Goal: Task Accomplishment & Management: Manage account settings

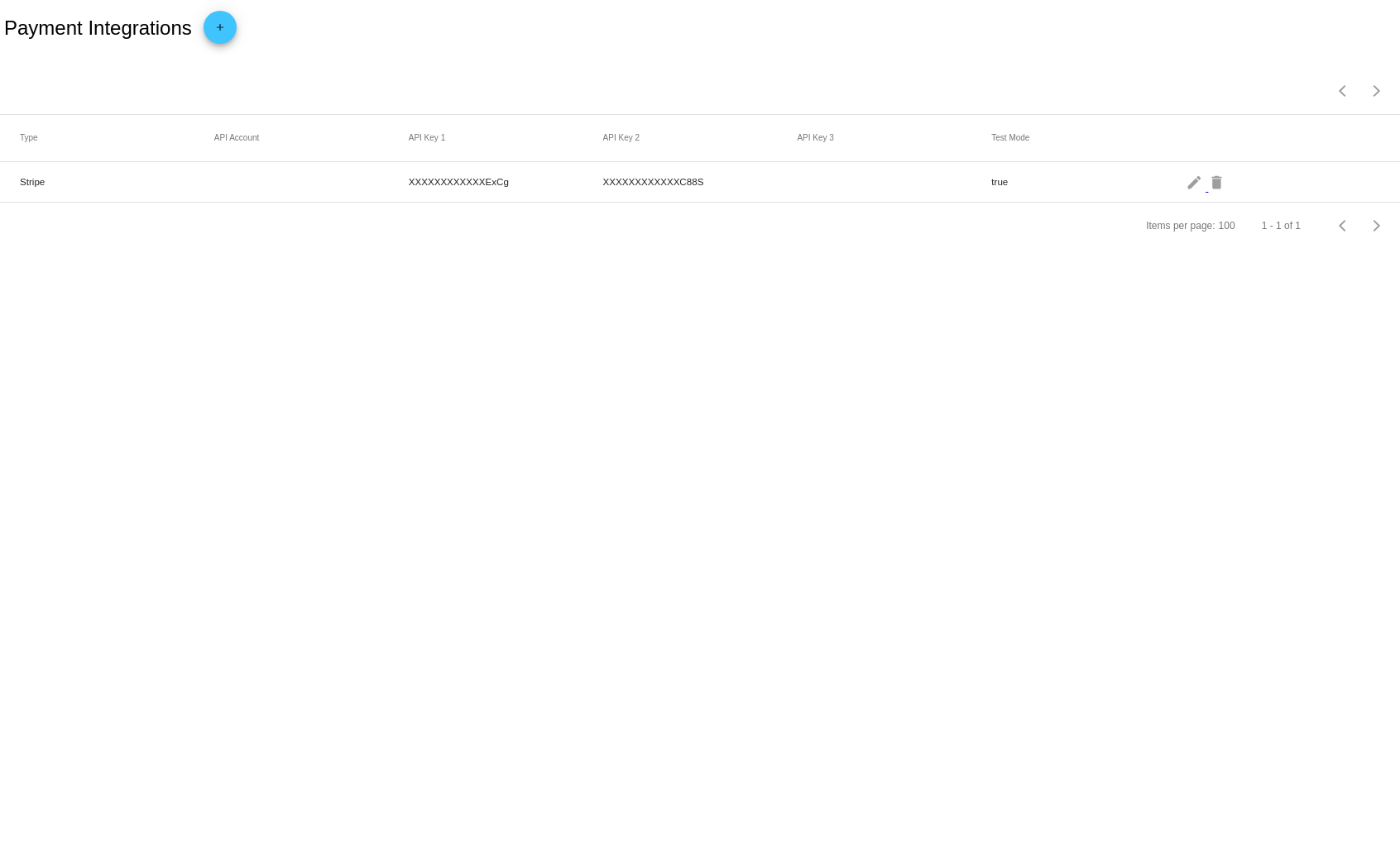
click at [57, 186] on mat-cell "Stripe" at bounding box center [117, 181] width 194 height 19
click at [520, 440] on body "Payment Integrations add Items per page: 100 1 - 1 of 1 Type API Account API Ke…" at bounding box center [700, 427] width 1400 height 855
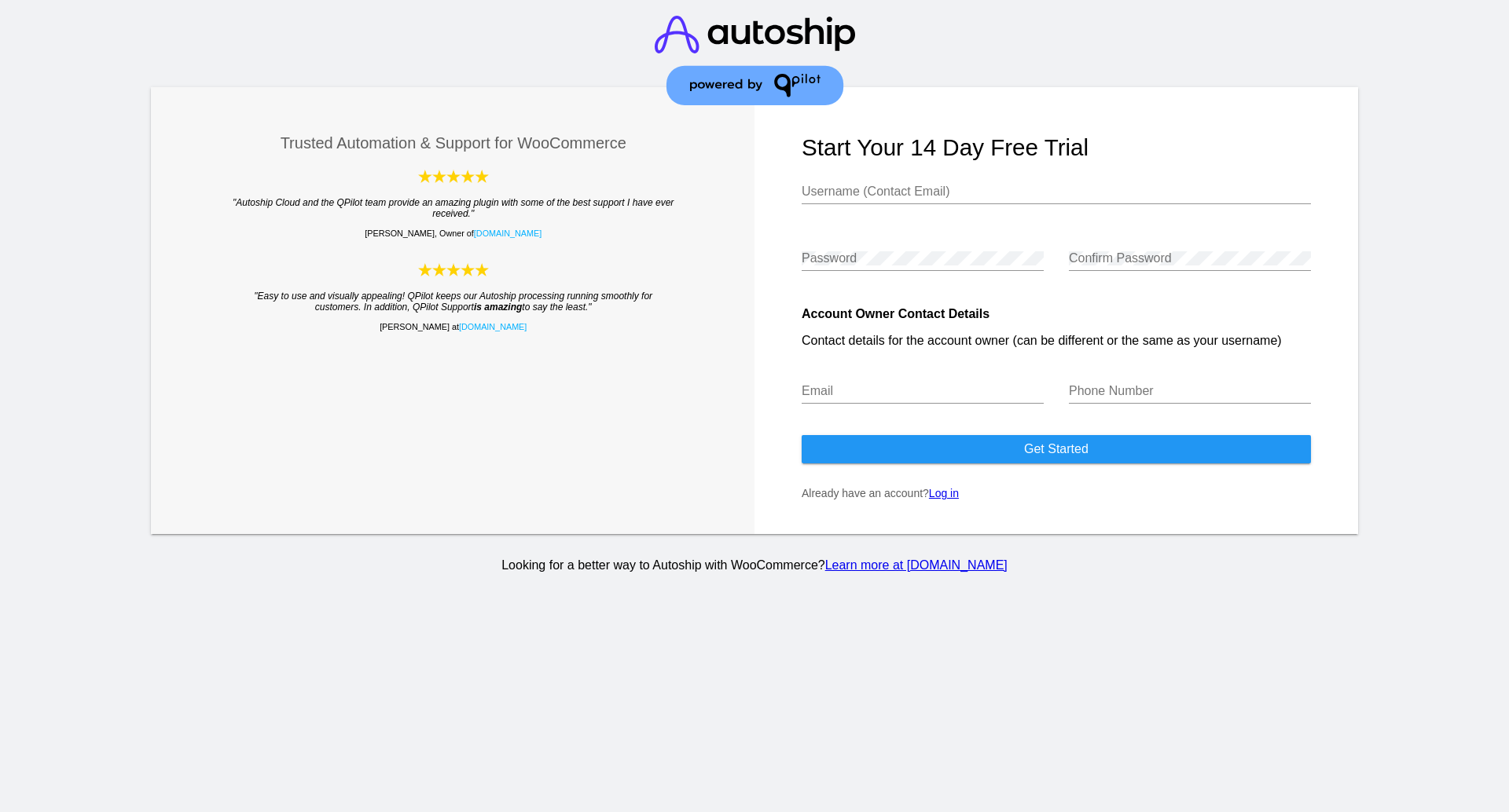
click at [759, 35] on img at bounding box center [754, 60] width 200 height 121
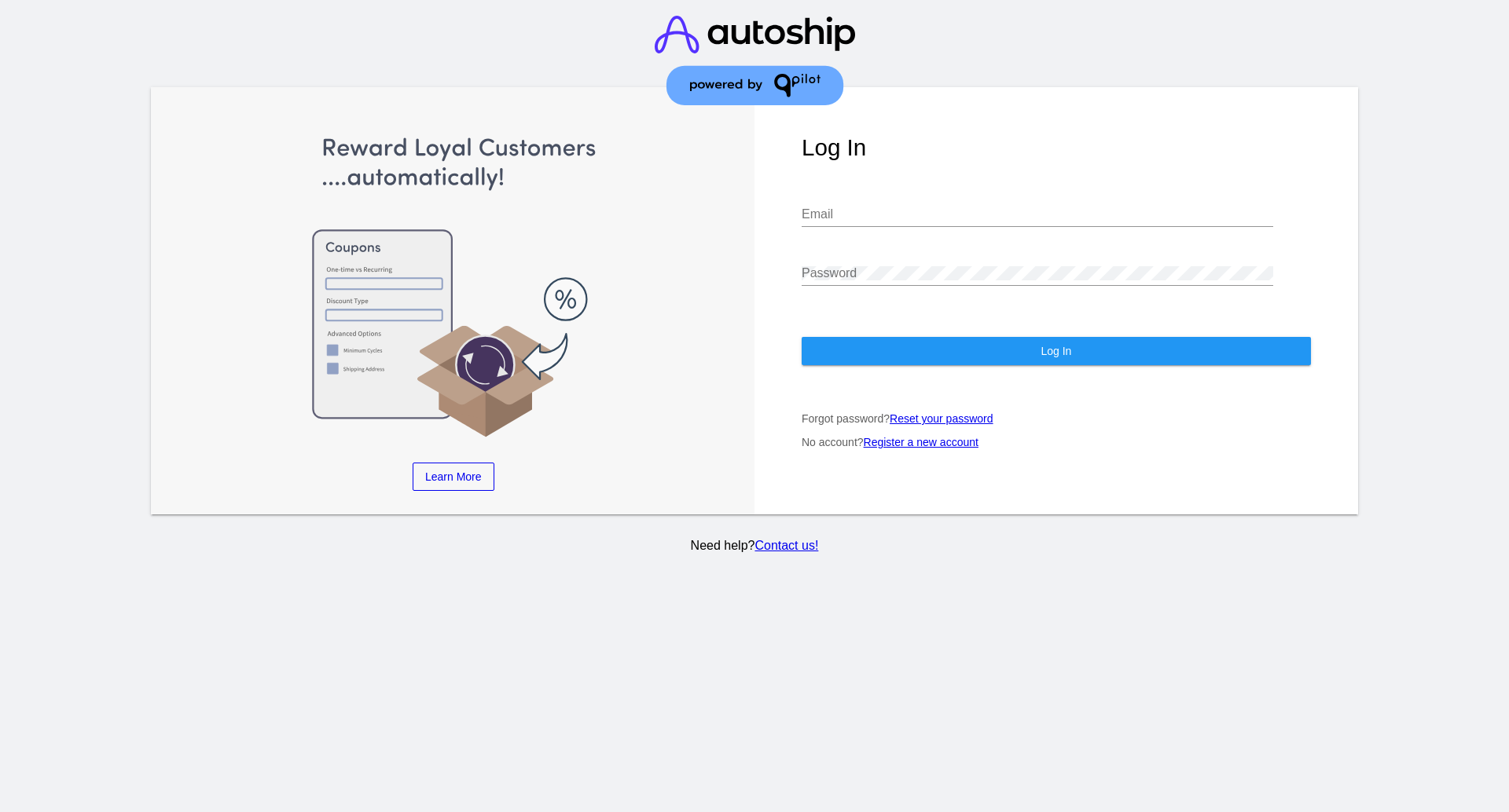
click at [860, 217] on input "Email" at bounding box center [1037, 214] width 472 height 14
click at [853, 208] on input "Email" at bounding box center [1037, 214] width 472 height 14
type input "info@completebydrscs.com"
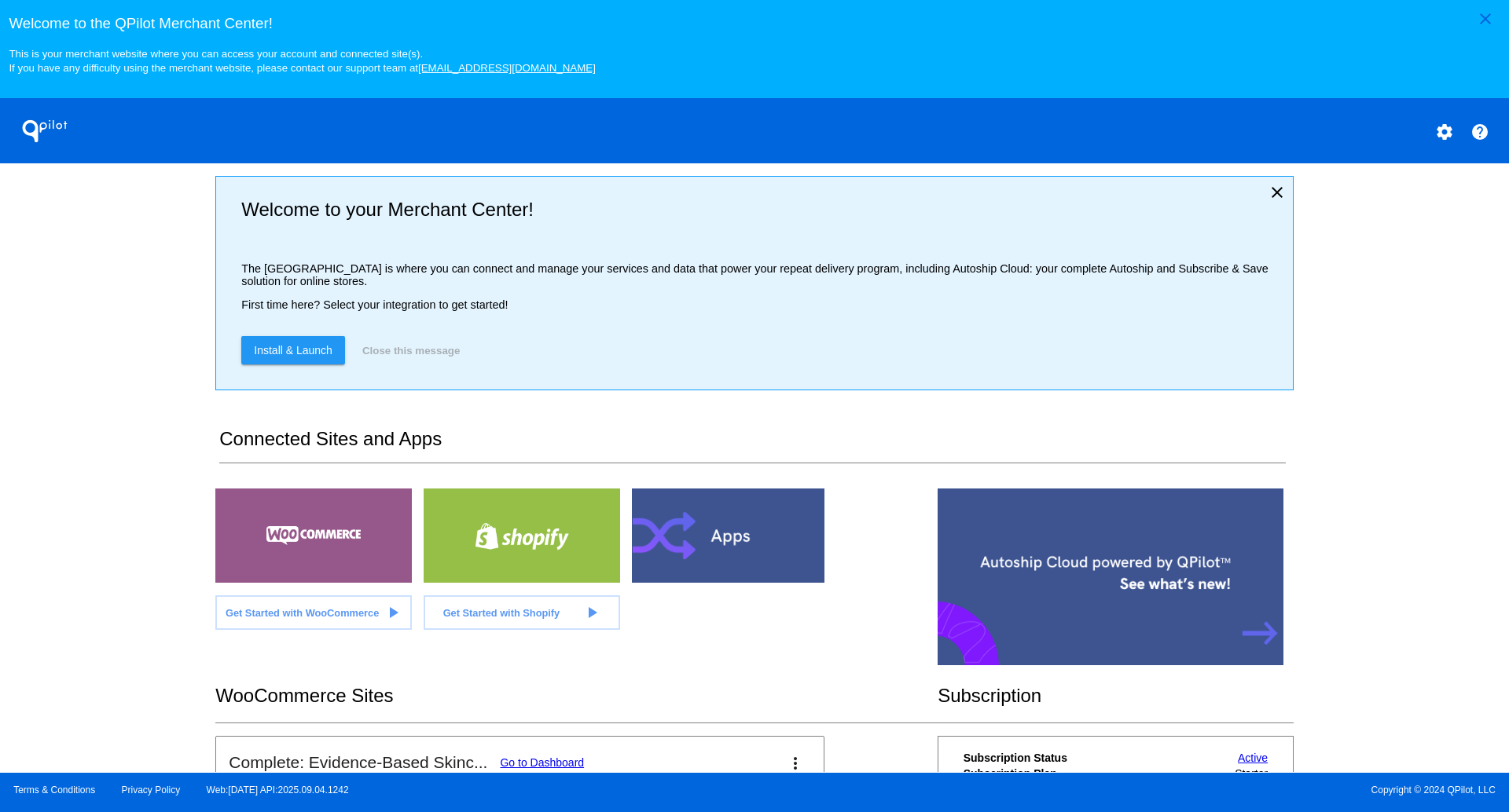
click at [315, 357] on span "Install & Launch" at bounding box center [293, 350] width 79 height 13
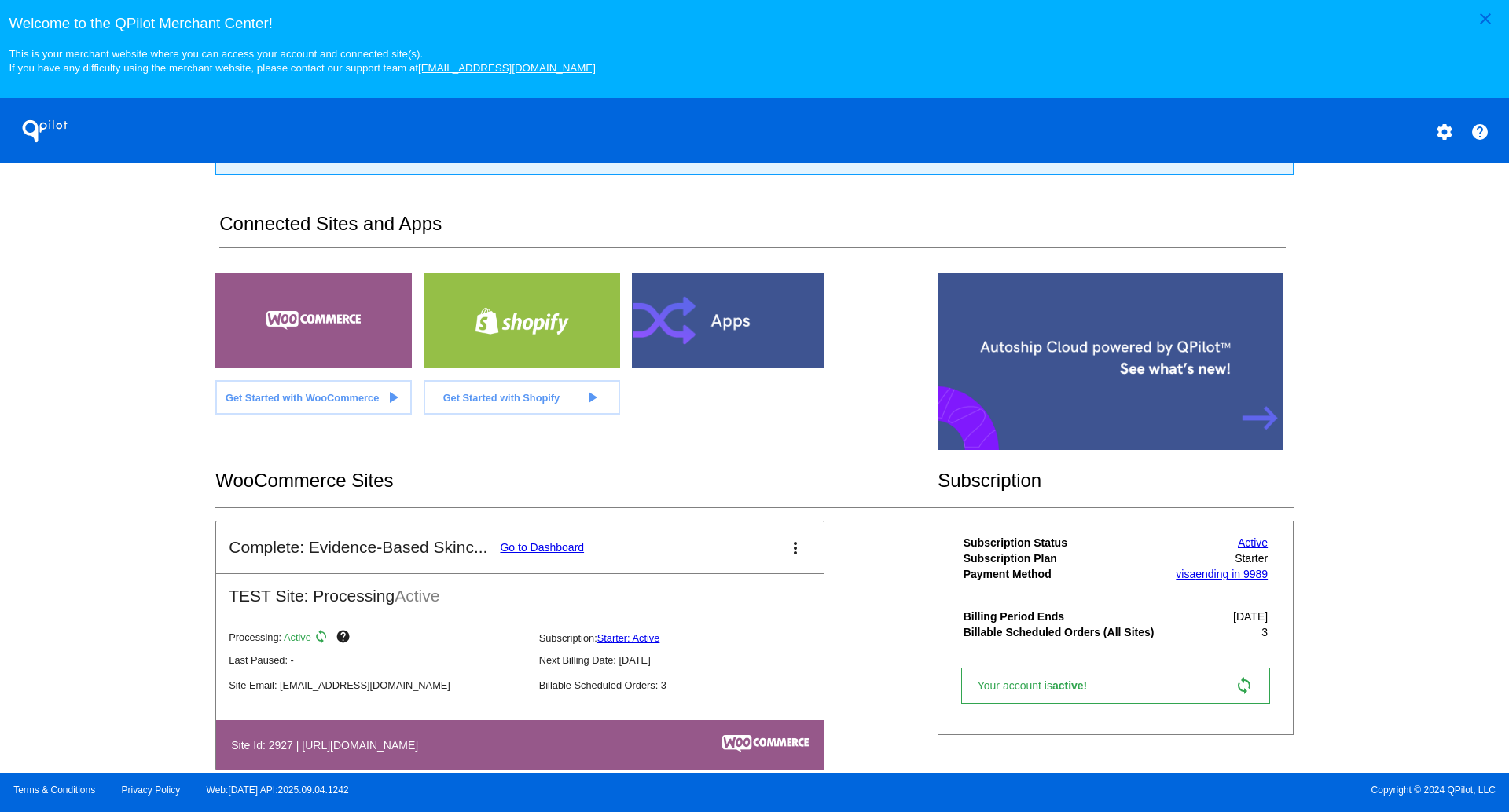
scroll to position [232, 0]
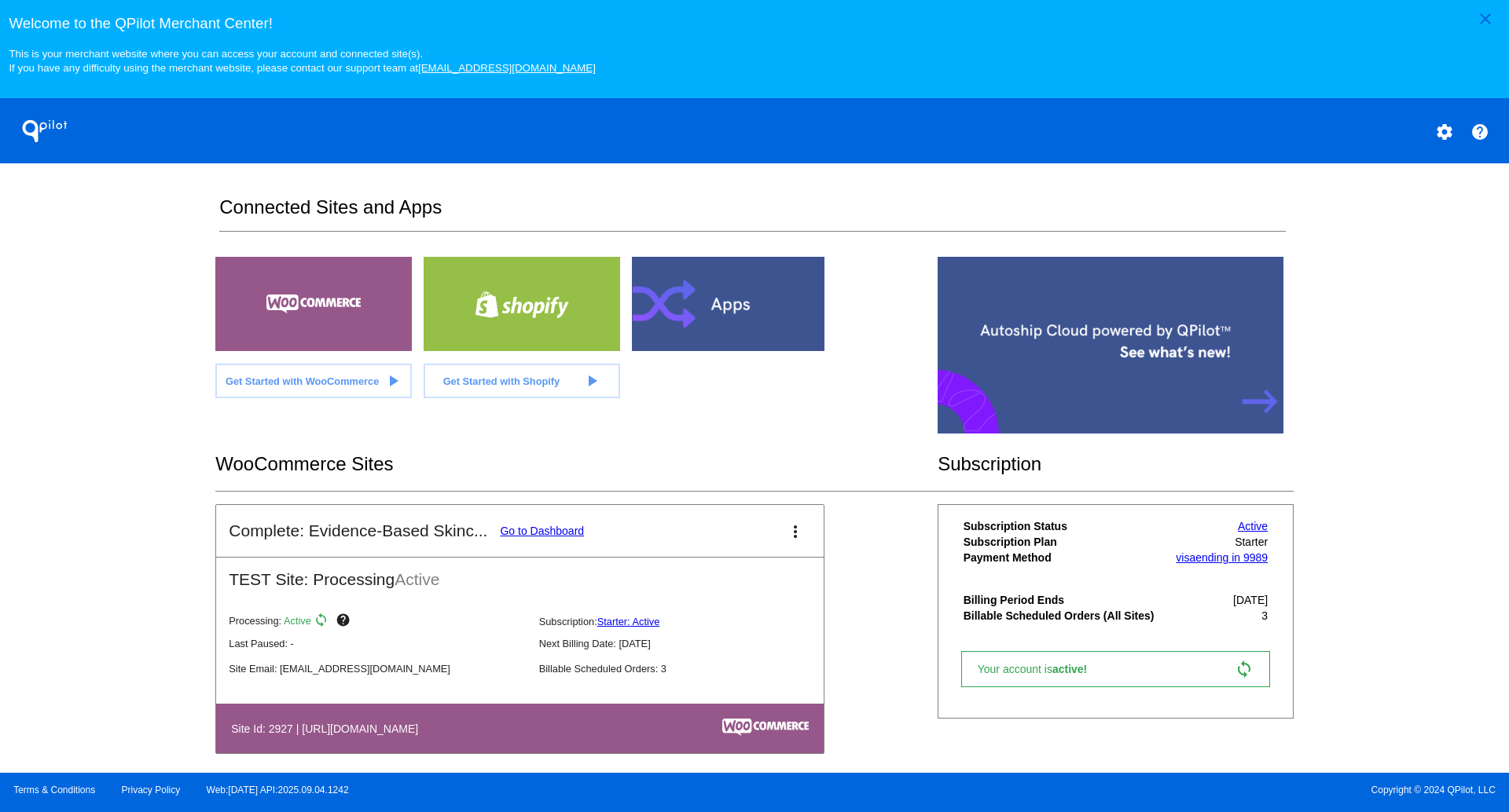
click at [344, 387] on span "Get Started with WooCommerce" at bounding box center [302, 381] width 153 height 12
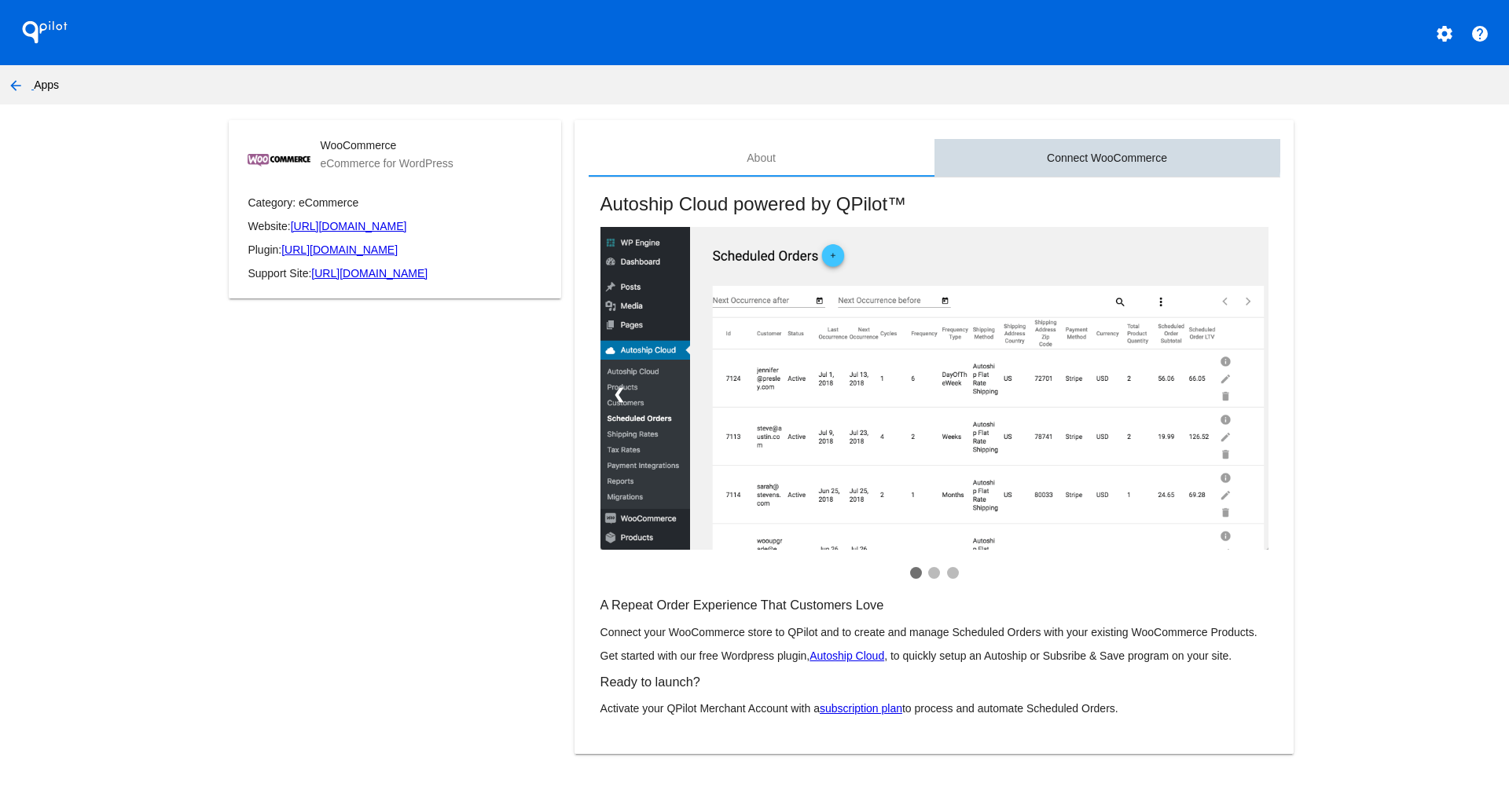
click at [1087, 154] on div "Connect WooCommerce" at bounding box center [1107, 157] width 120 height 13
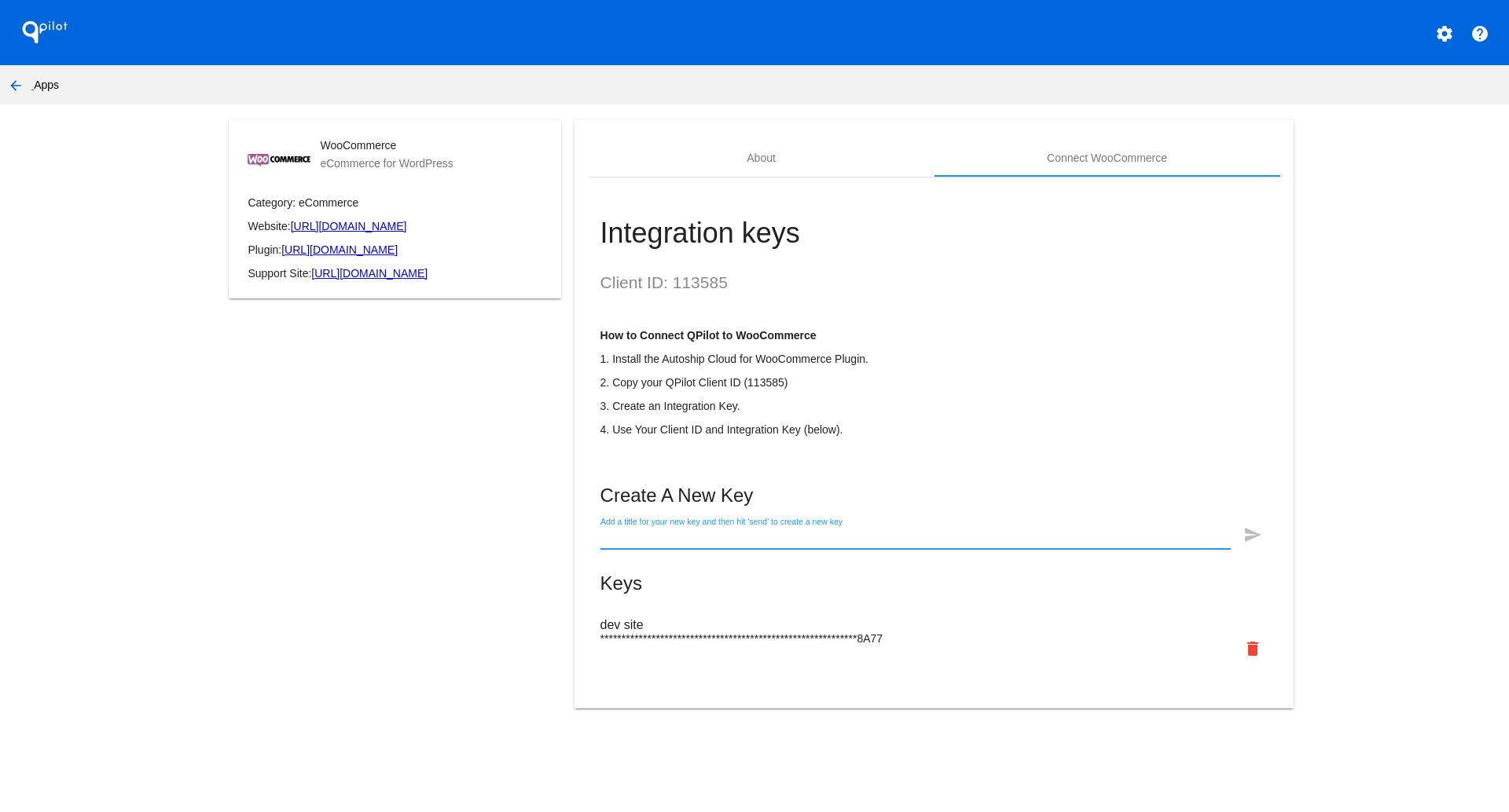
click at [910, 541] on input "Add a title for your new key and then hit 'send' to create a new key" at bounding box center [916, 537] width 631 height 13
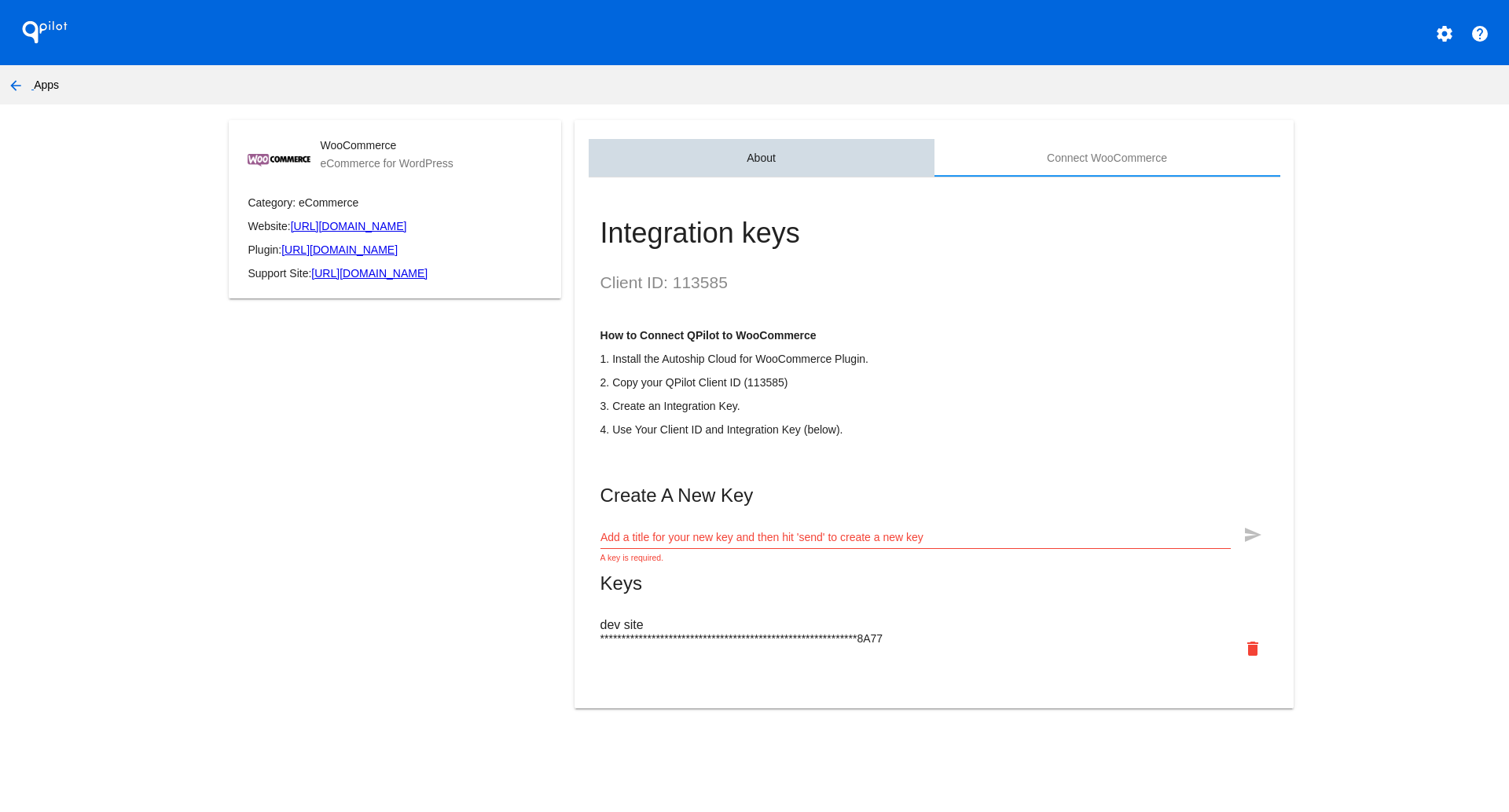
click at [798, 162] on div "About" at bounding box center [761, 158] width 346 height 38
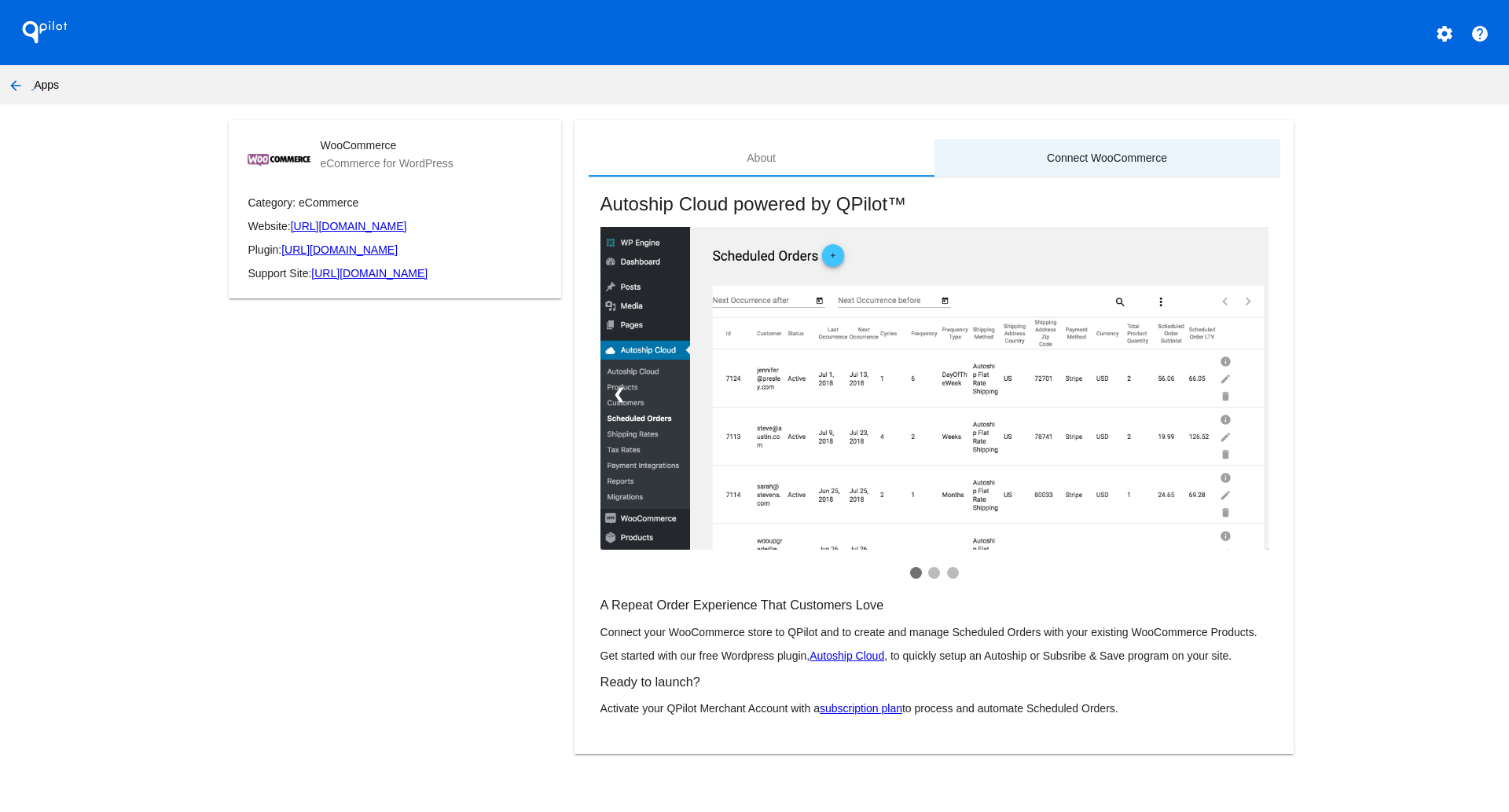
click at [992, 166] on div "Connect WooCommerce" at bounding box center [1107, 158] width 346 height 38
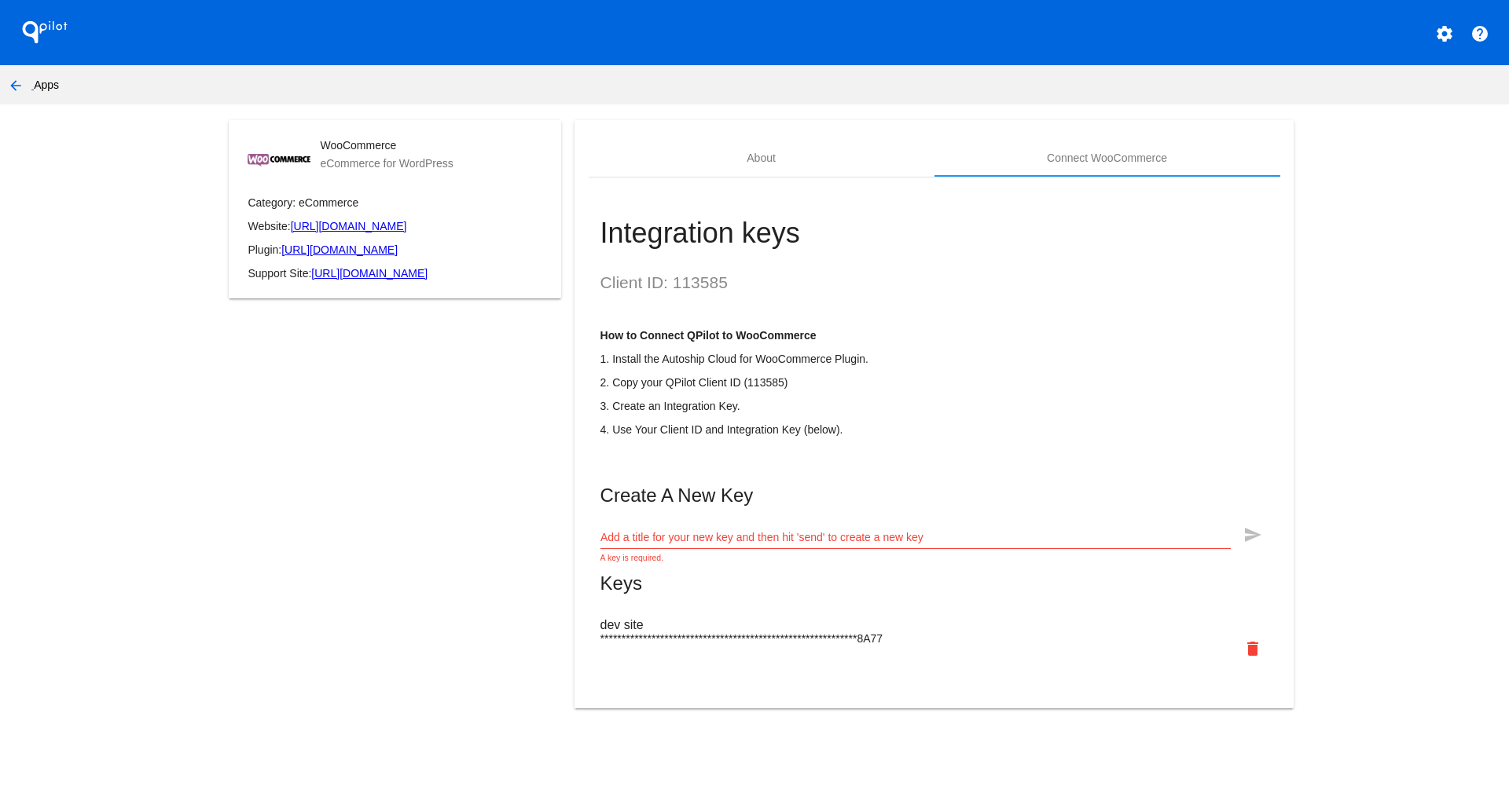
click at [413, 466] on div "WooCommerce eCommerce for WordPress Category: eCommerce Website: https://woocom…" at bounding box center [395, 423] width 359 height 608
click at [28, 87] on button "arrow_back" at bounding box center [15, 84] width 31 height 31
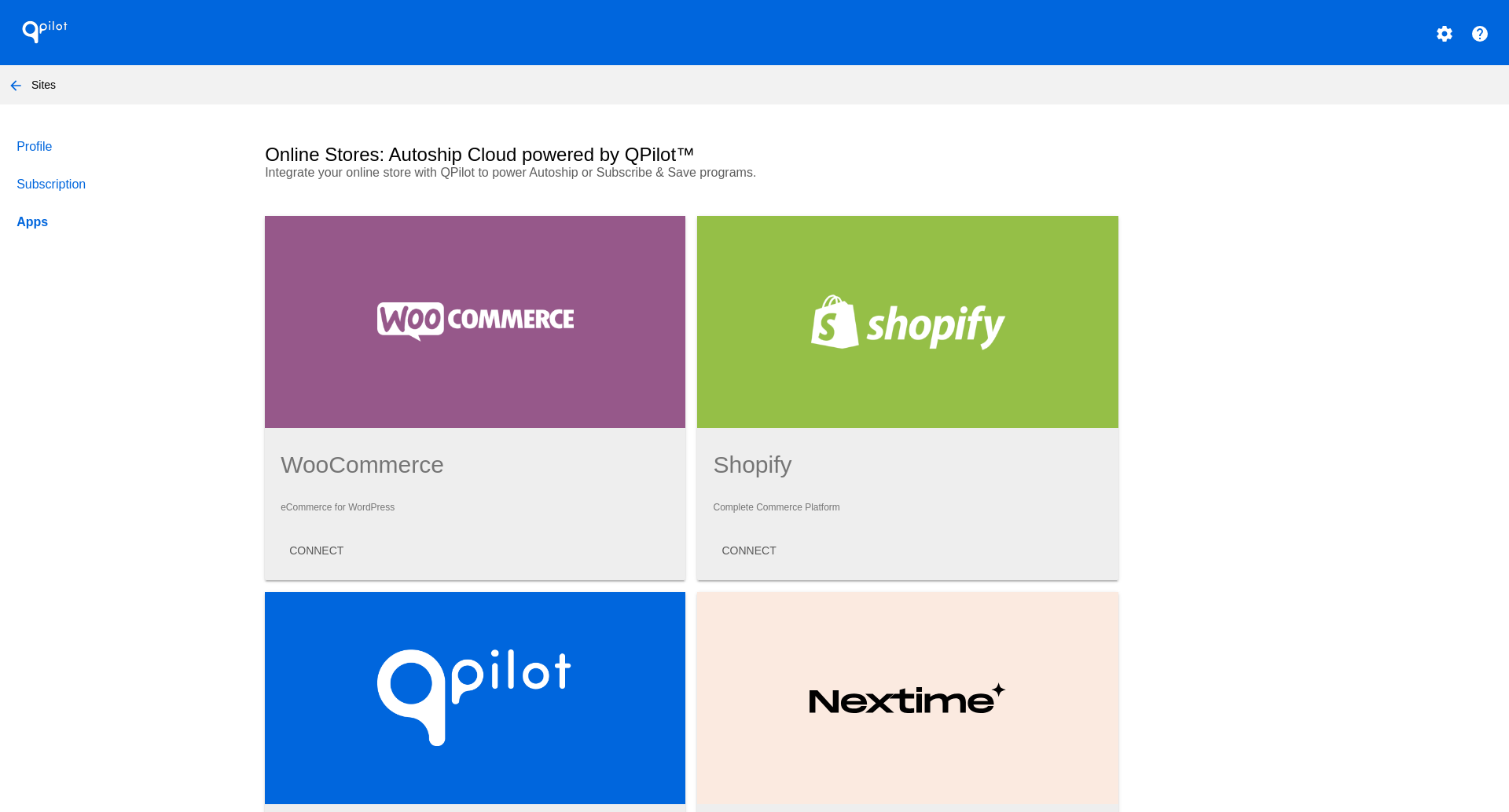
click at [306, 576] on mat-card "WooCommerce eCommerce for WordPress CONNECT" at bounding box center [474, 398] width 420 height 364
click at [74, 184] on link "Subscription" at bounding box center [126, 184] width 225 height 38
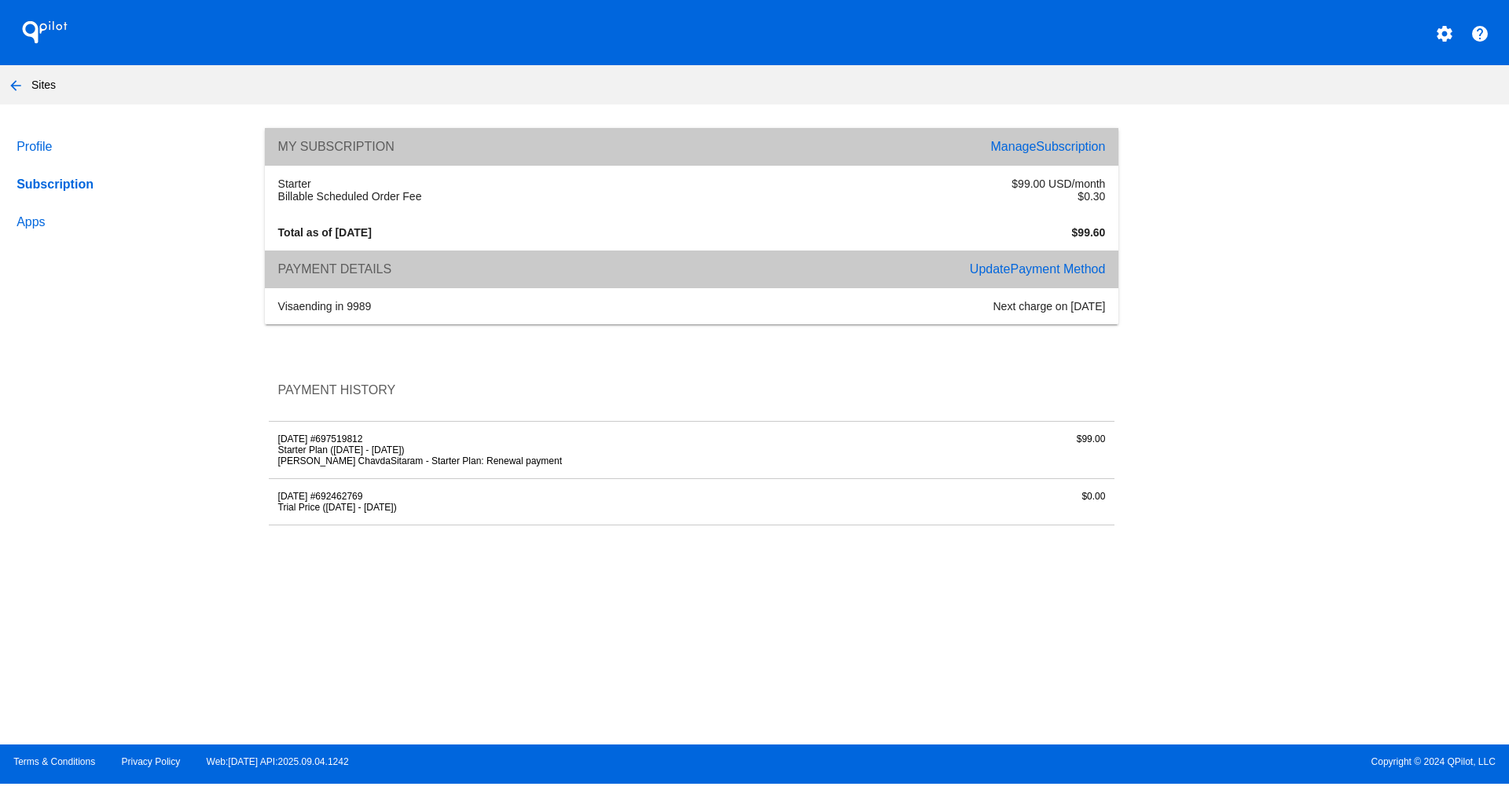
click at [409, 465] on li "Sonal ChavdaSitaram - Starter Plan: Renewal payment" at bounding box center [550, 460] width 545 height 11
click at [405, 510] on li "Trial Price (08/29/2025 - 09/12/2025)" at bounding box center [550, 507] width 545 height 11
click at [418, 450] on li "Starter Plan (09/12/2025 - 10/12/2025)" at bounding box center [550, 450] width 545 height 11
click at [19, 90] on mat-icon "arrow_back" at bounding box center [15, 85] width 19 height 19
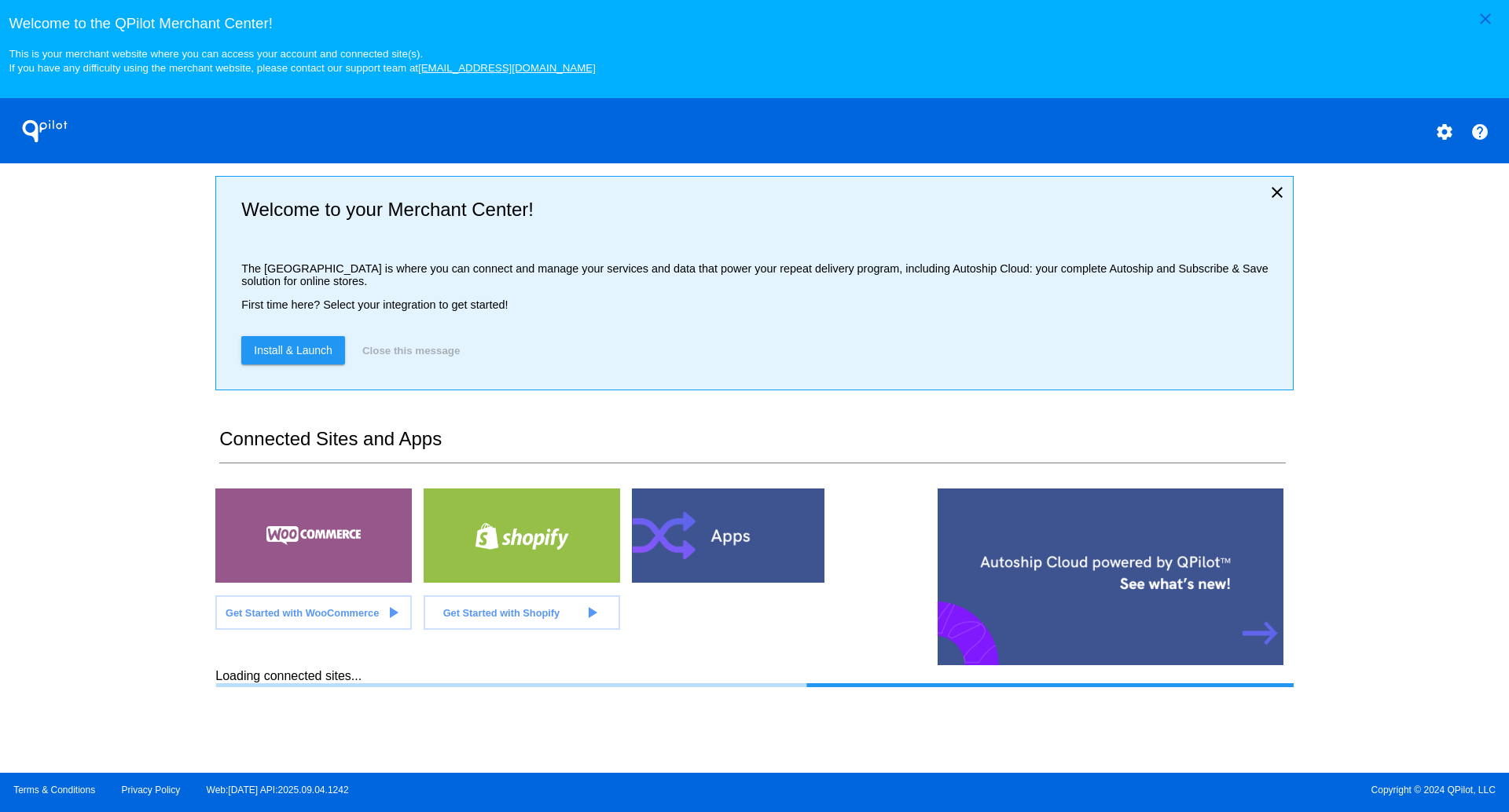
click at [47, 137] on h1 "QPilot" at bounding box center [45, 131] width 63 height 31
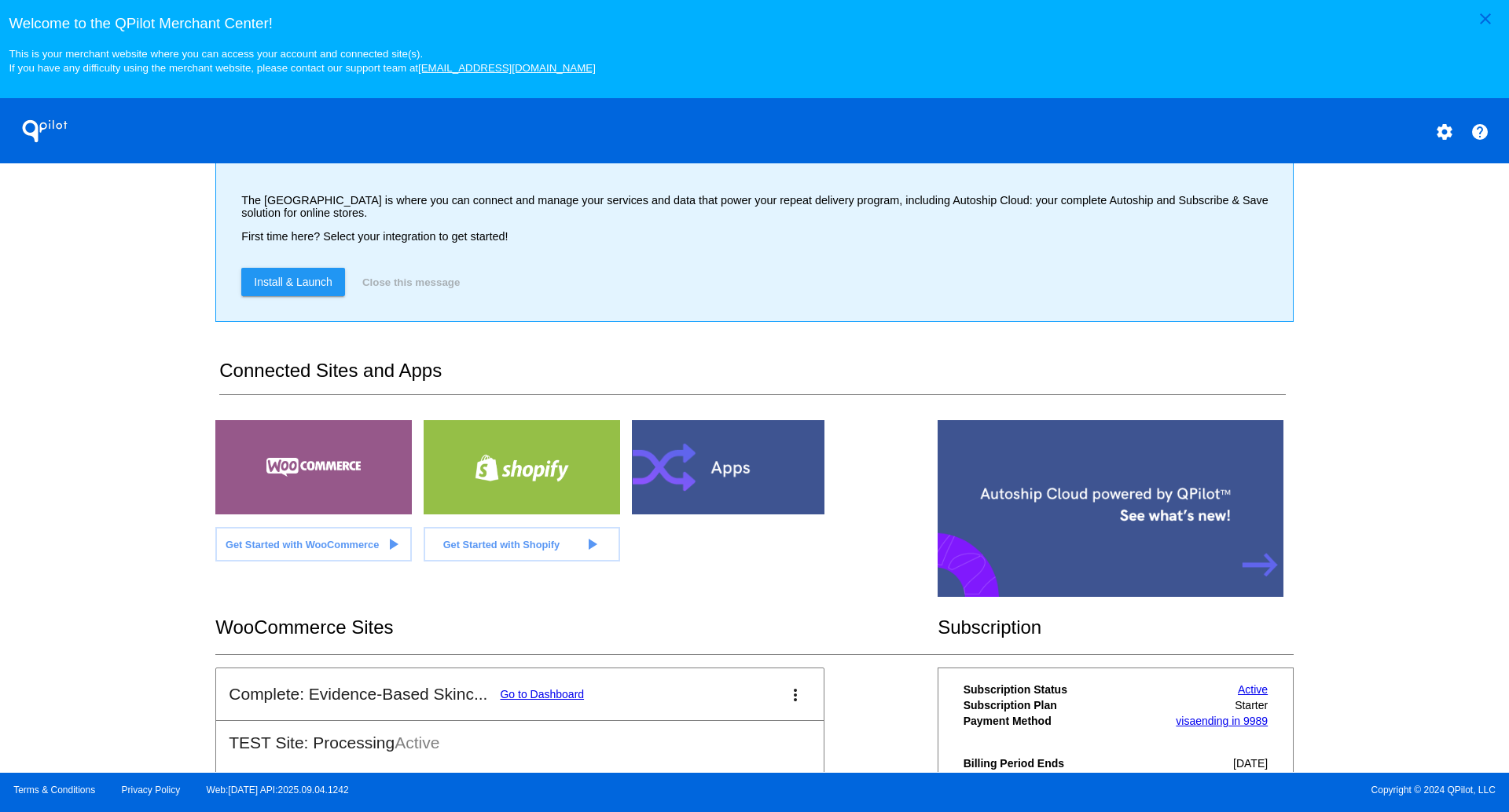
scroll to position [251, 0]
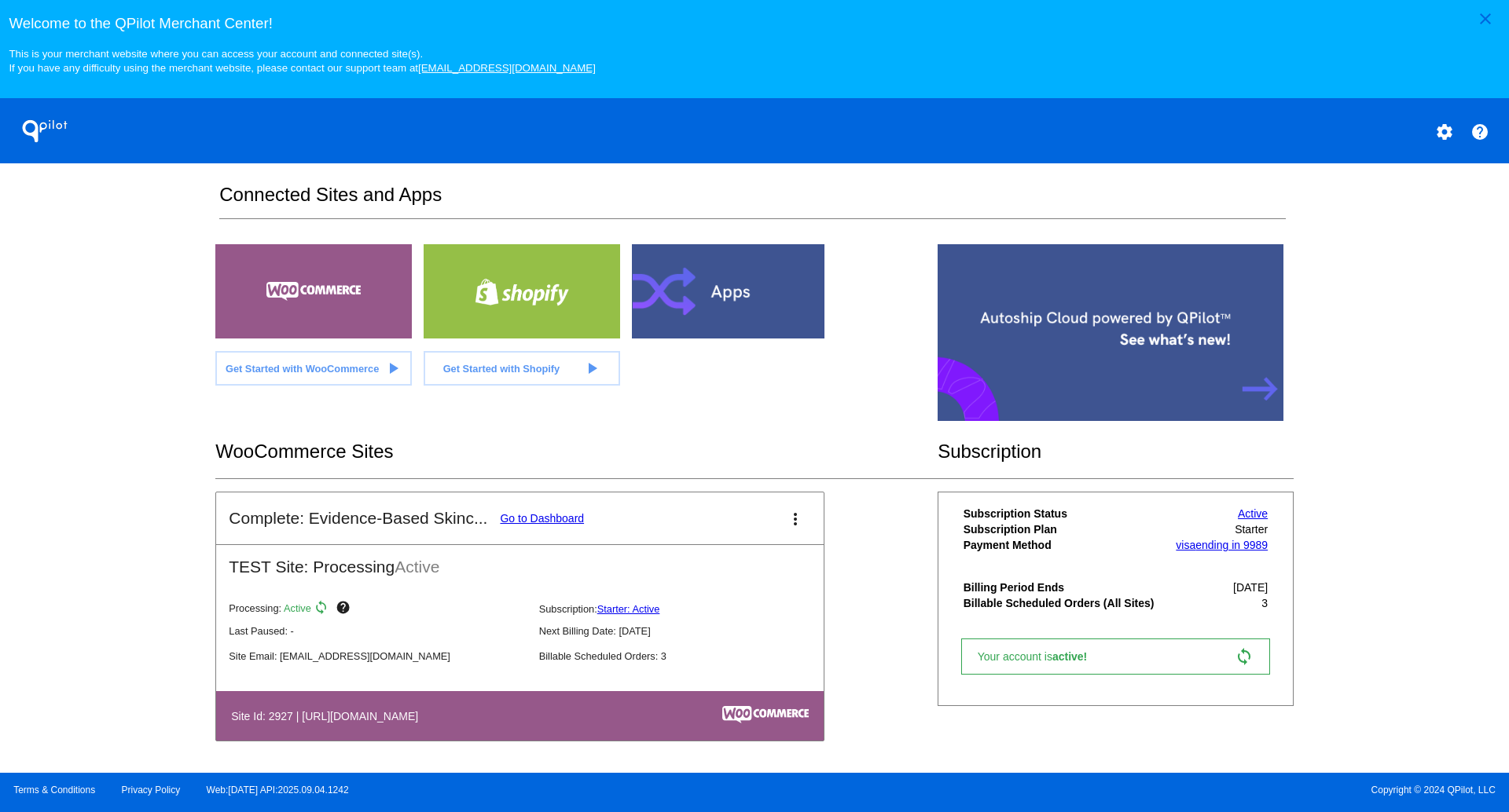
click at [353, 368] on span "Get Started with WooCommerce" at bounding box center [302, 368] width 153 height 12
